Goal: Transaction & Acquisition: Obtain resource

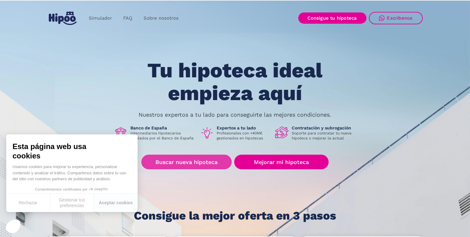
click at [183, 163] on link "Buscar nueva hipoteca" at bounding box center [186, 162] width 90 height 15
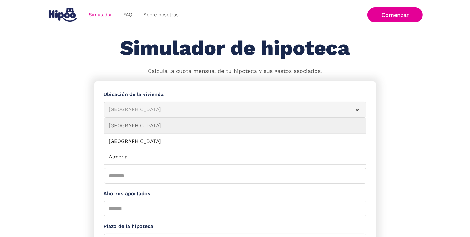
scroll to position [62, 0]
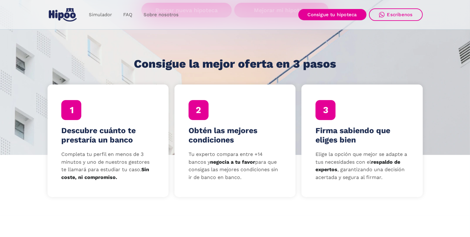
scroll to position [156, 0]
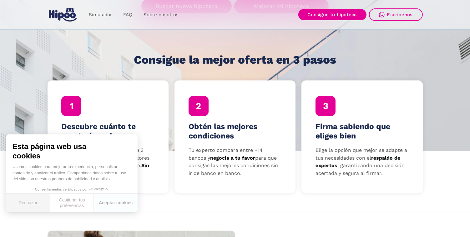
click at [22, 203] on button "Rechazar" at bounding box center [28, 203] width 44 height 18
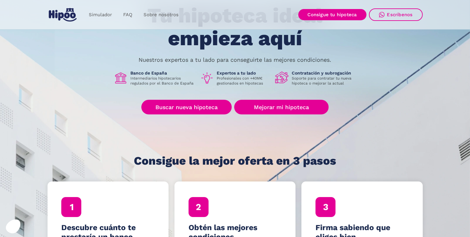
scroll to position [0, 0]
